Goal: Transaction & Acquisition: Purchase product/service

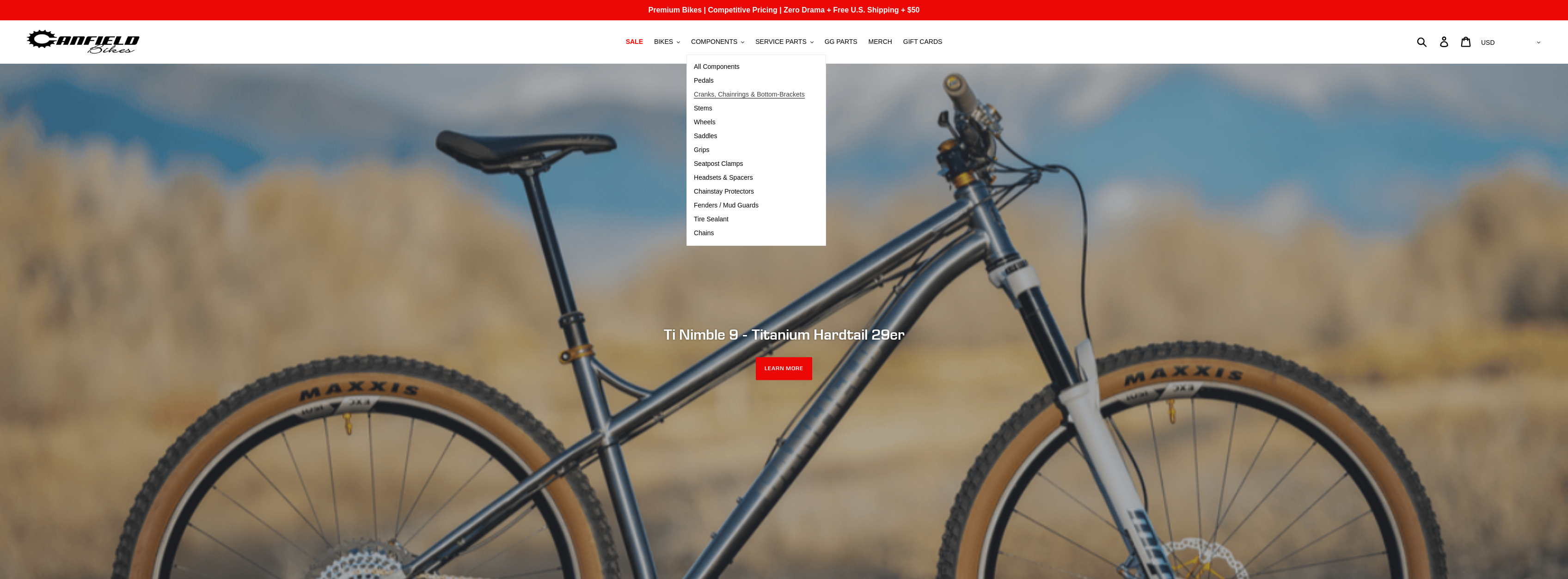
click at [711, 96] on span "Cranks, Chainrings & Bottom-Brackets" at bounding box center [749, 94] width 111 height 8
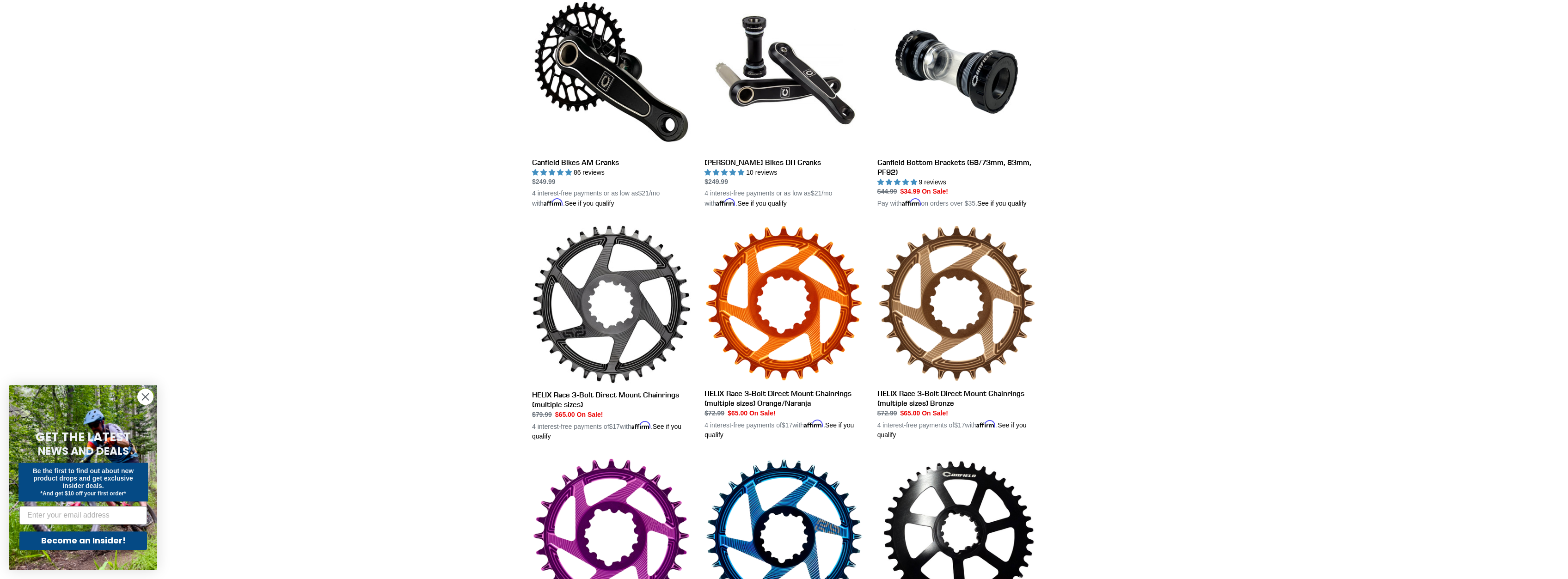
scroll to position [277, 0]
click at [621, 103] on link "Canfield Bikes AM Cranks" at bounding box center [611, 101] width 159 height 217
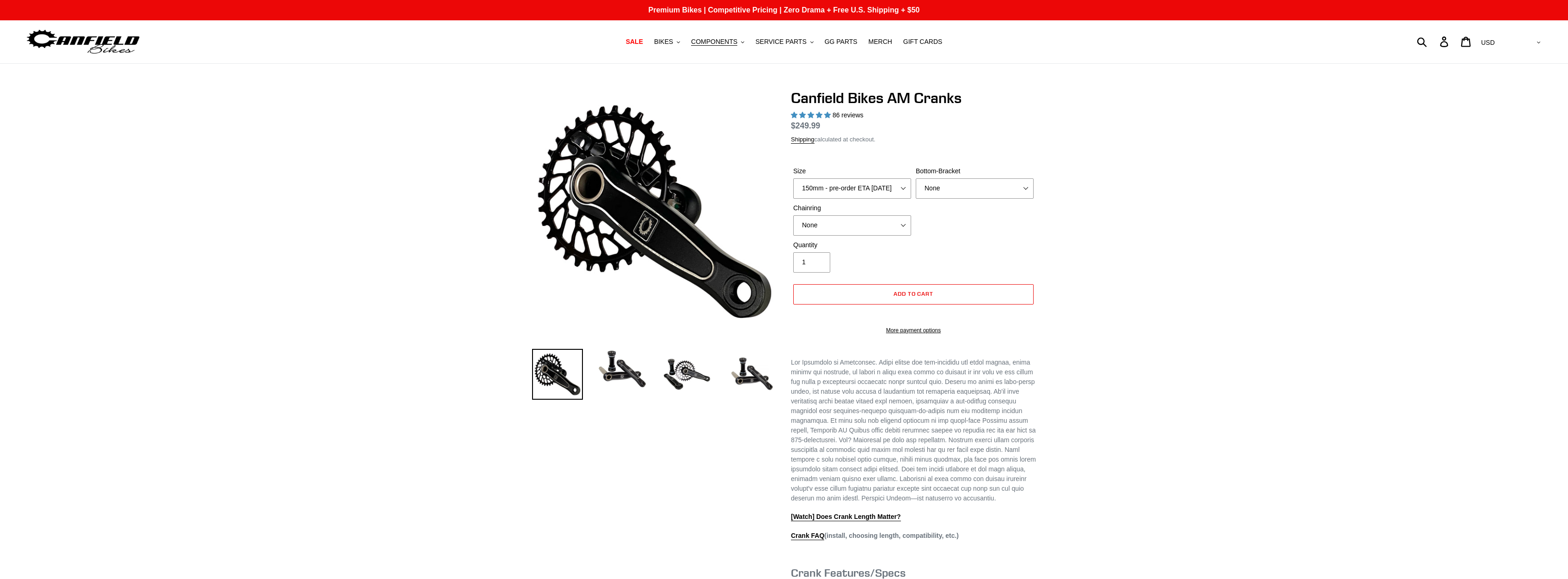
select select "highest-rating"
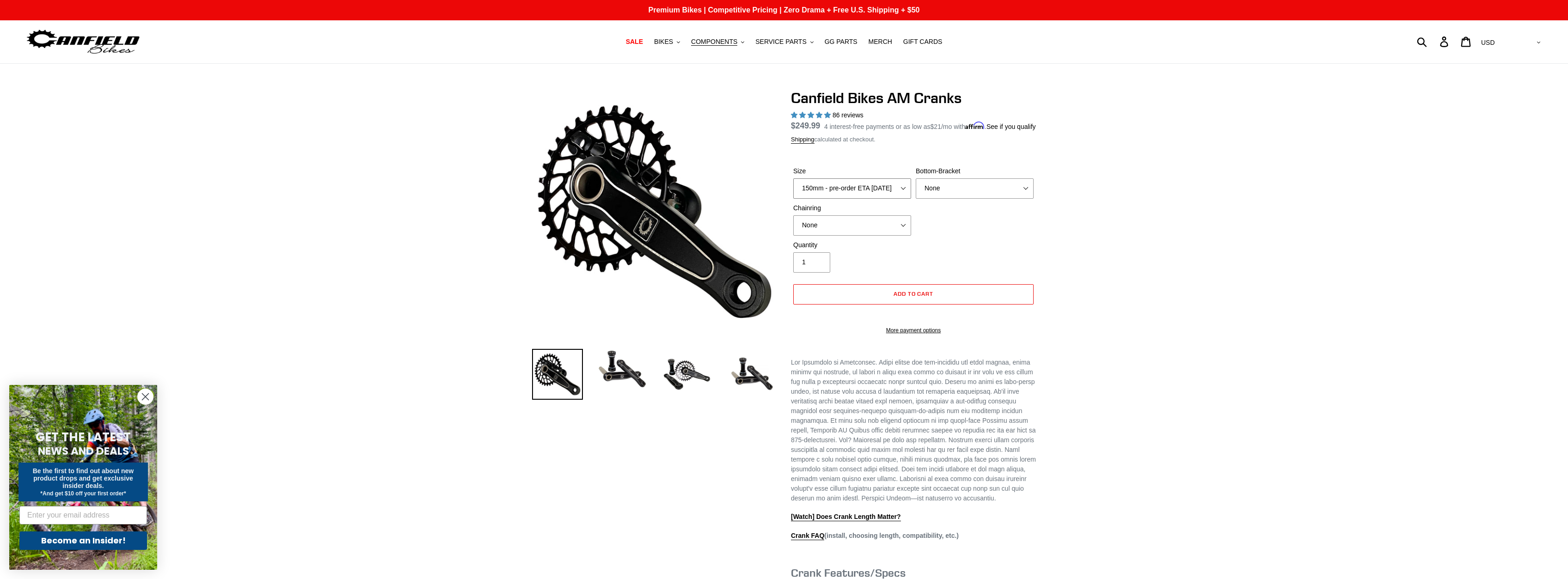
click at [794, 179] on select "150mm - pre-order ETA [DATE] 155mm - pre-order ETA [DATE] 160mm - pre-order ETA…" at bounding box center [852, 188] width 118 height 20
click at [916, 179] on select "None BSA Threaded 68/73mm Press Fit PF92" at bounding box center [974, 188] width 118 height 20
select select "BSA Threaded 68/73mm"
click option "BSA Threaded 68/73mm" at bounding box center [0, 0] width 0 height 0
click at [1115, 282] on div "Previous slide" at bounding box center [784, 441] width 1568 height 705
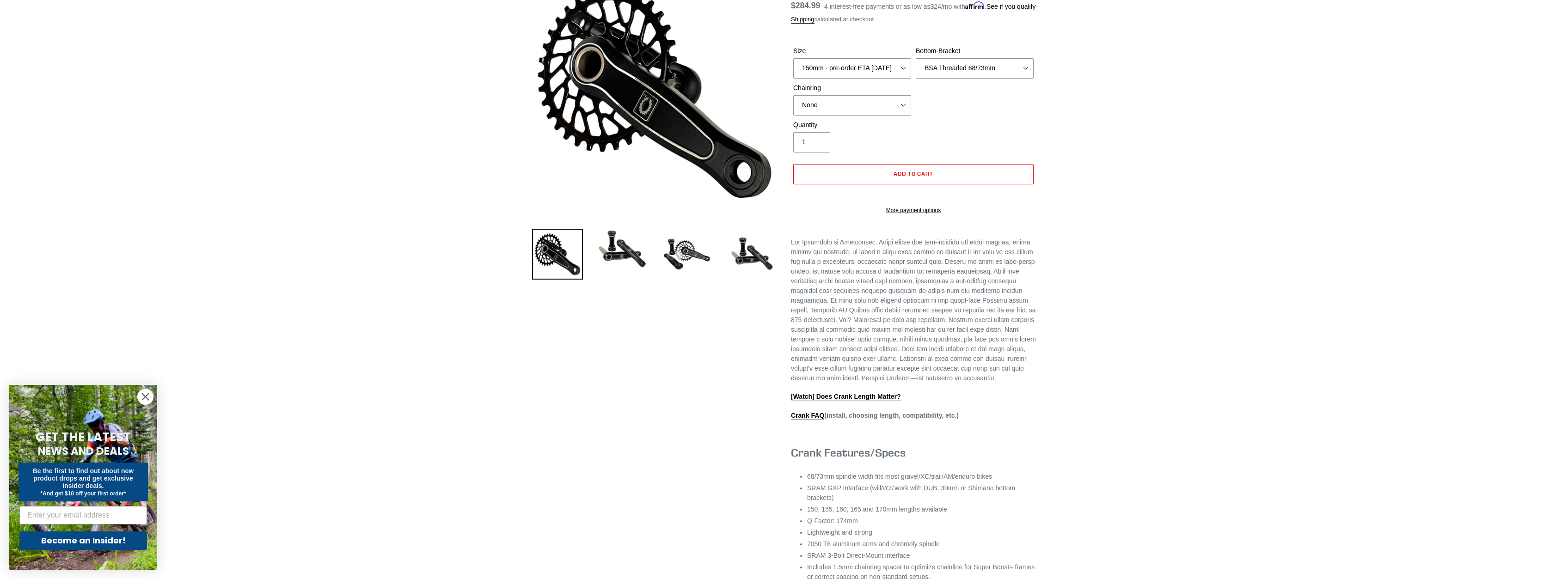
scroll to position [111, 0]
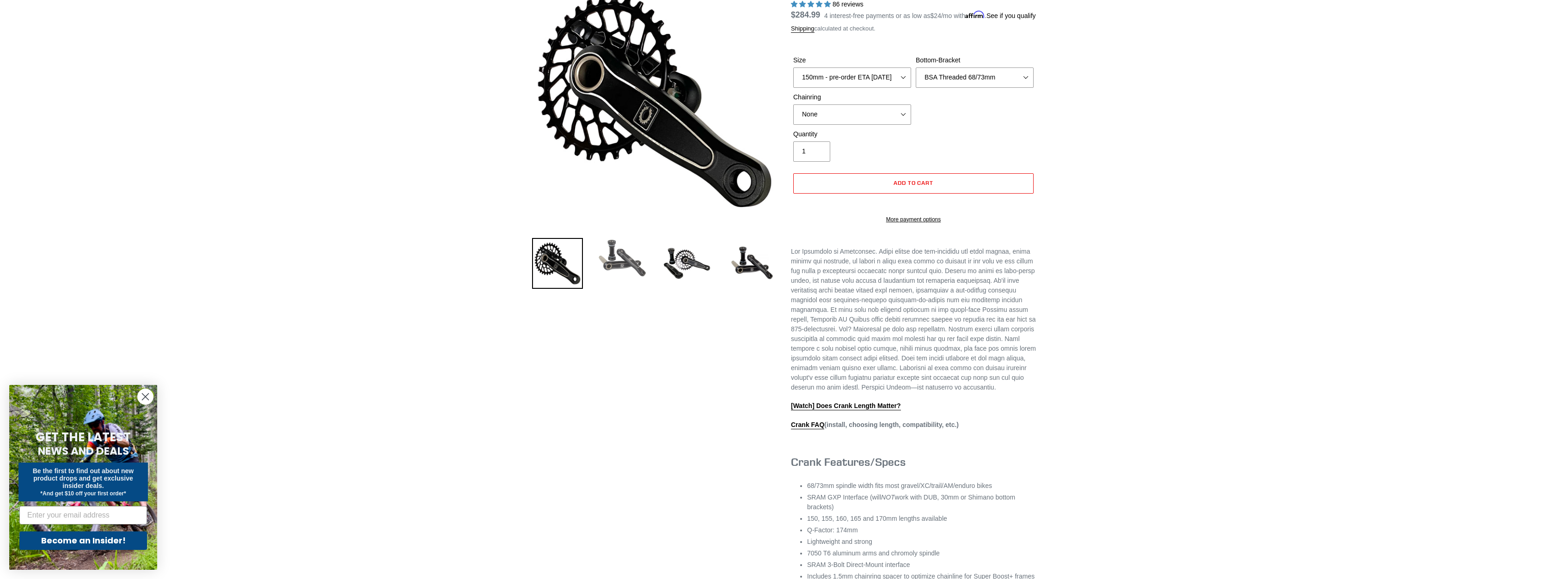
click at [618, 261] on img at bounding box center [623, 258] width 51 height 41
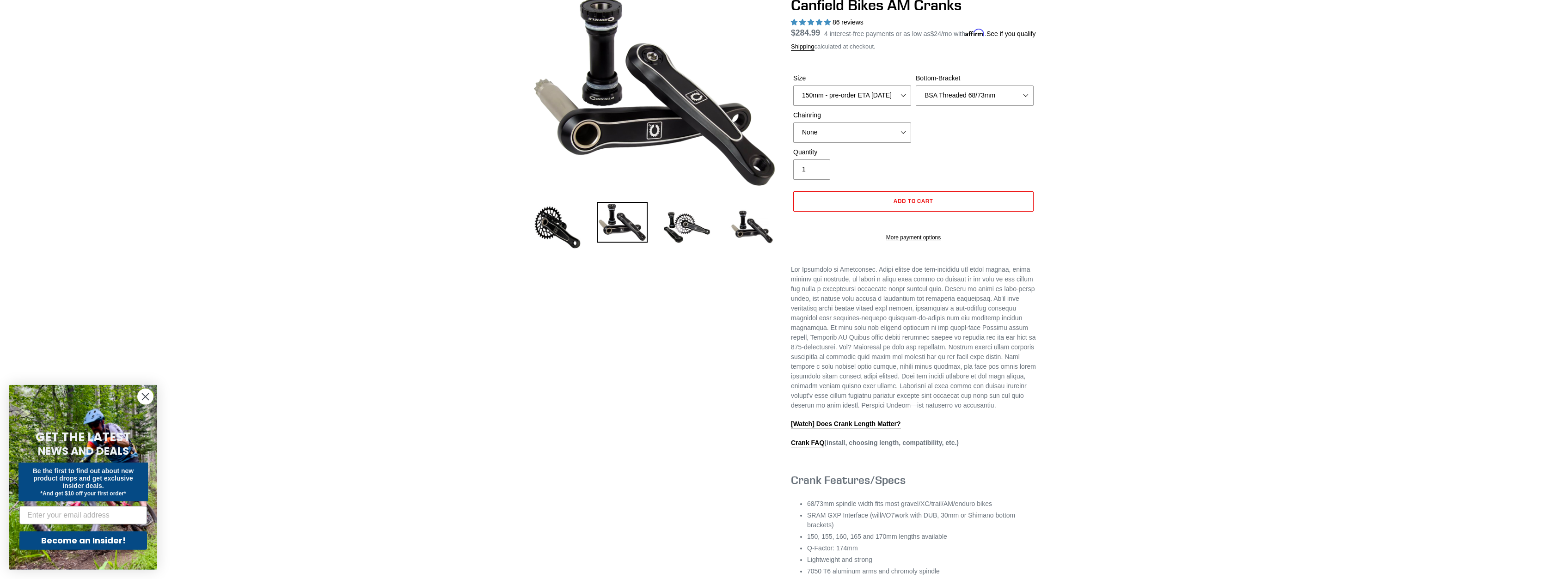
scroll to position [55, 0]
